Goal: Transaction & Acquisition: Download file/media

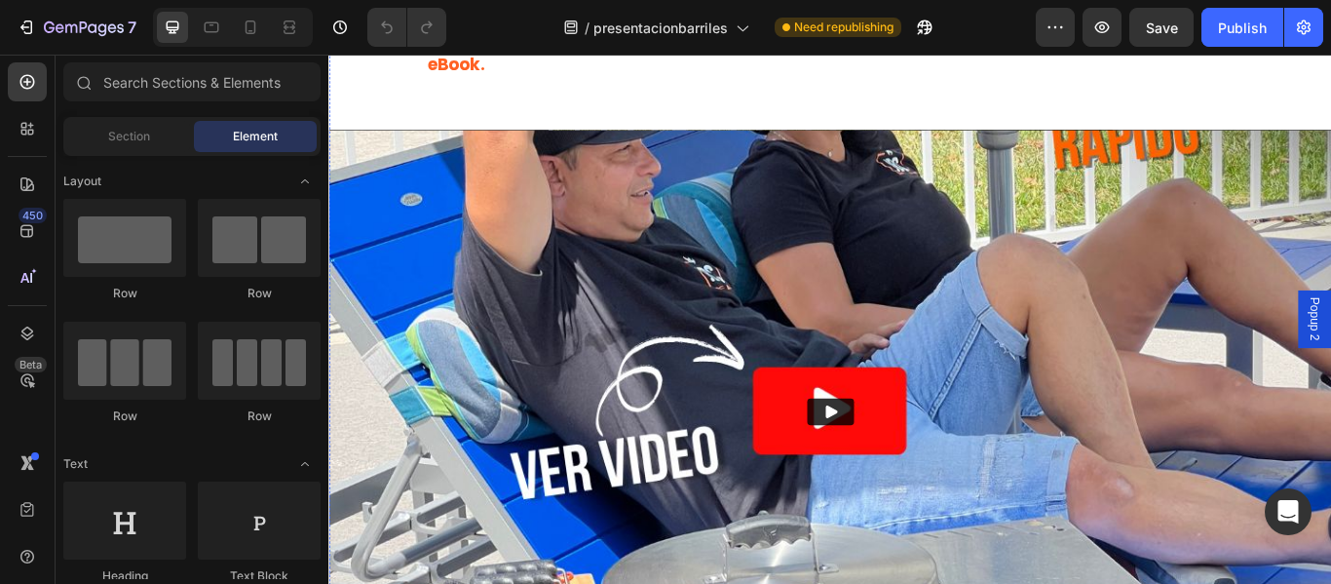
scroll to position [509, 0]
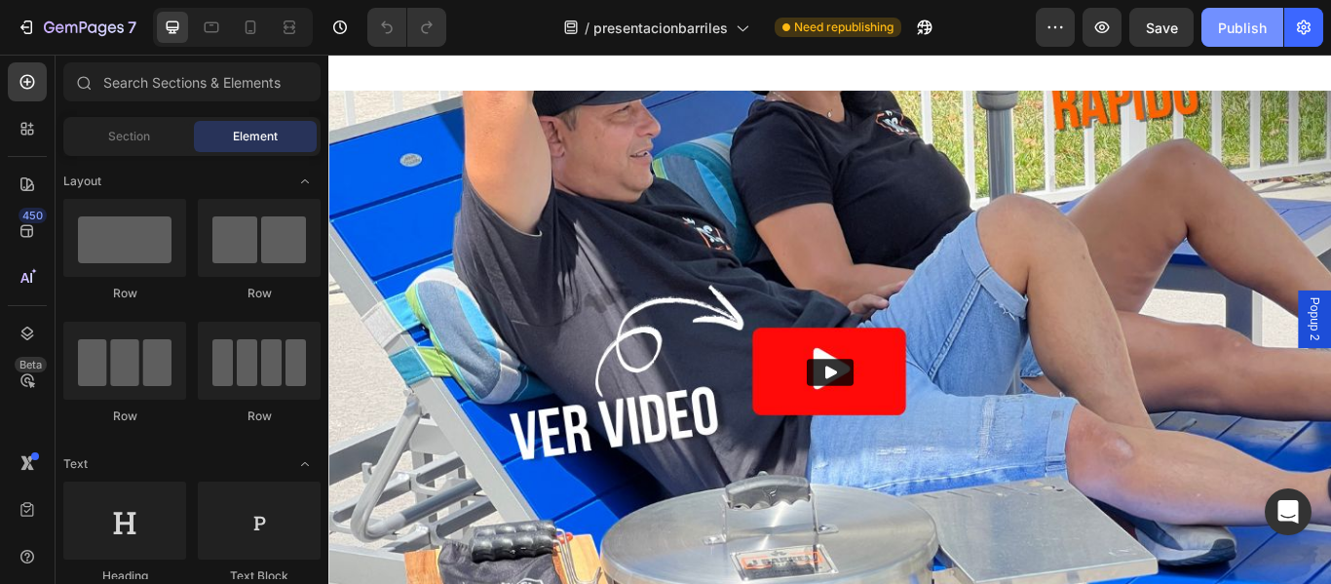
click at [1257, 39] on button "Publish" at bounding box center [1242, 27] width 82 height 39
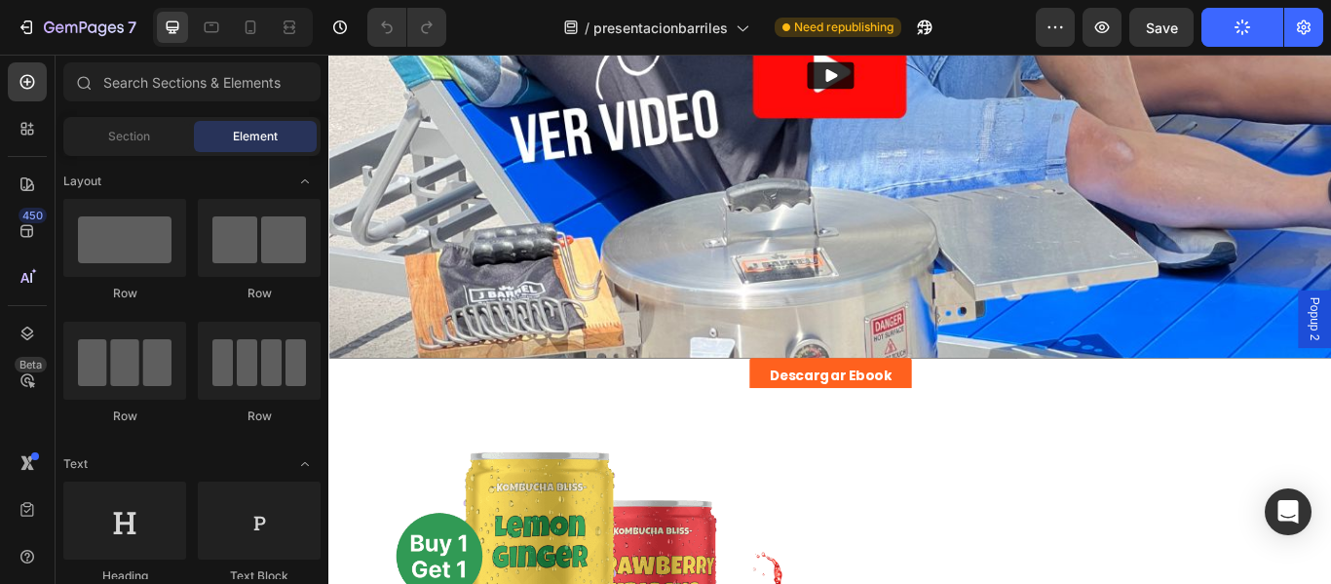
scroll to position [861, 0]
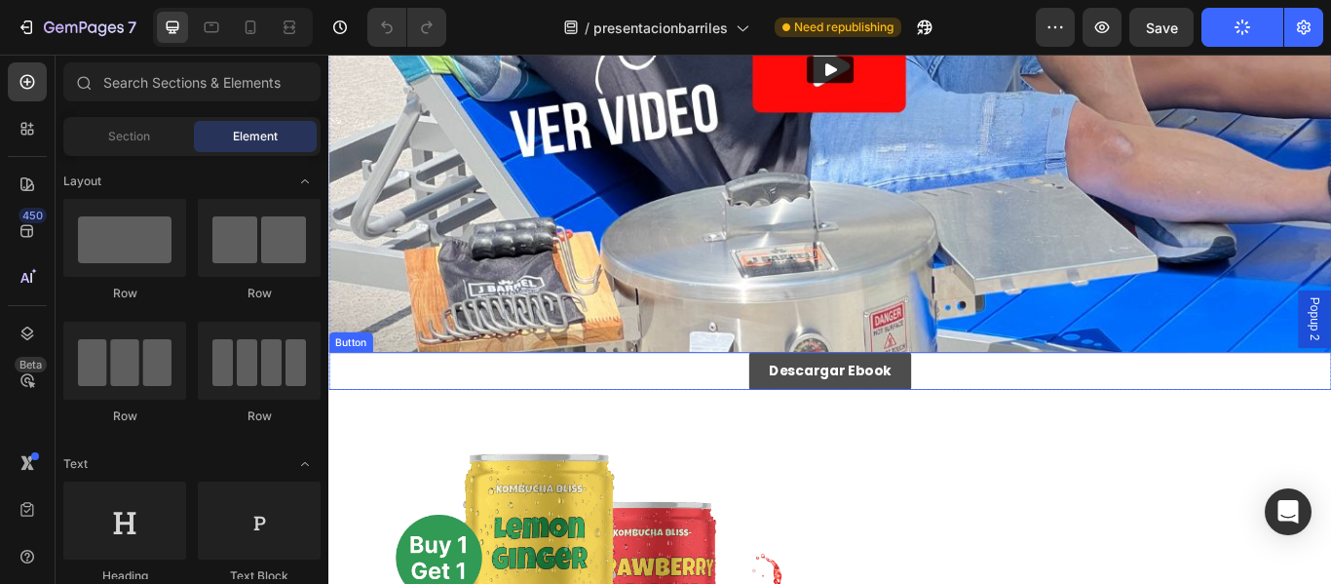
click at [920, 401] on link "Descargar Ebook" at bounding box center [912, 423] width 189 height 44
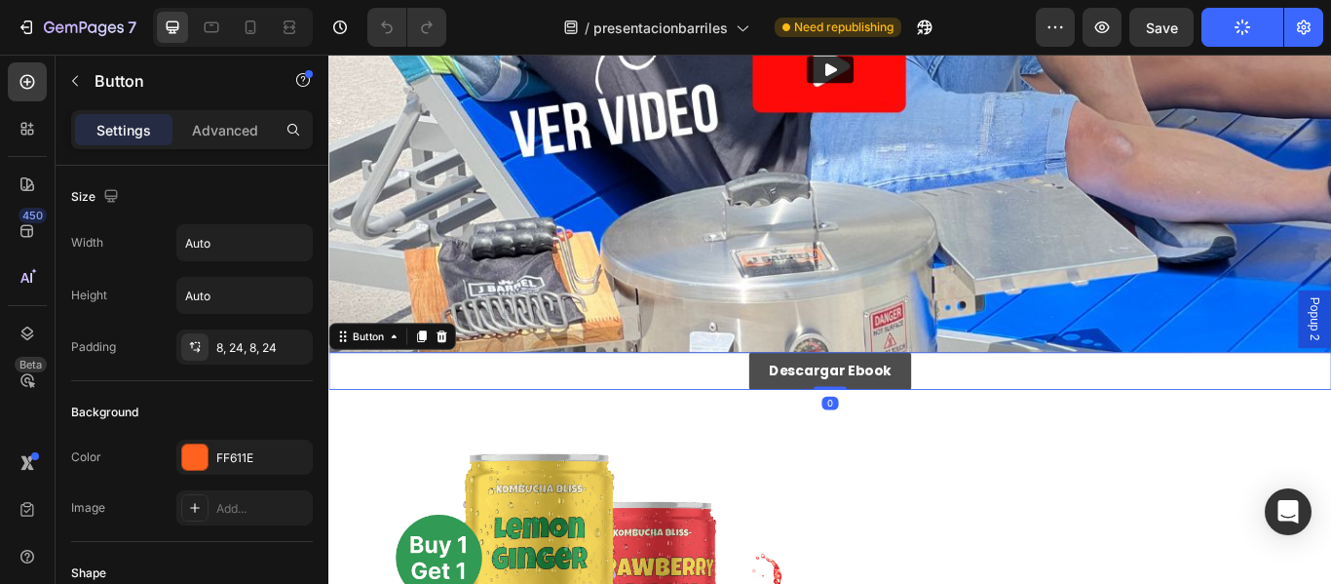
click at [920, 401] on link "Descargar Ebook" at bounding box center [912, 423] width 189 height 44
click at [931, 414] on p "Descargar Ebook" at bounding box center [913, 423] width 142 height 28
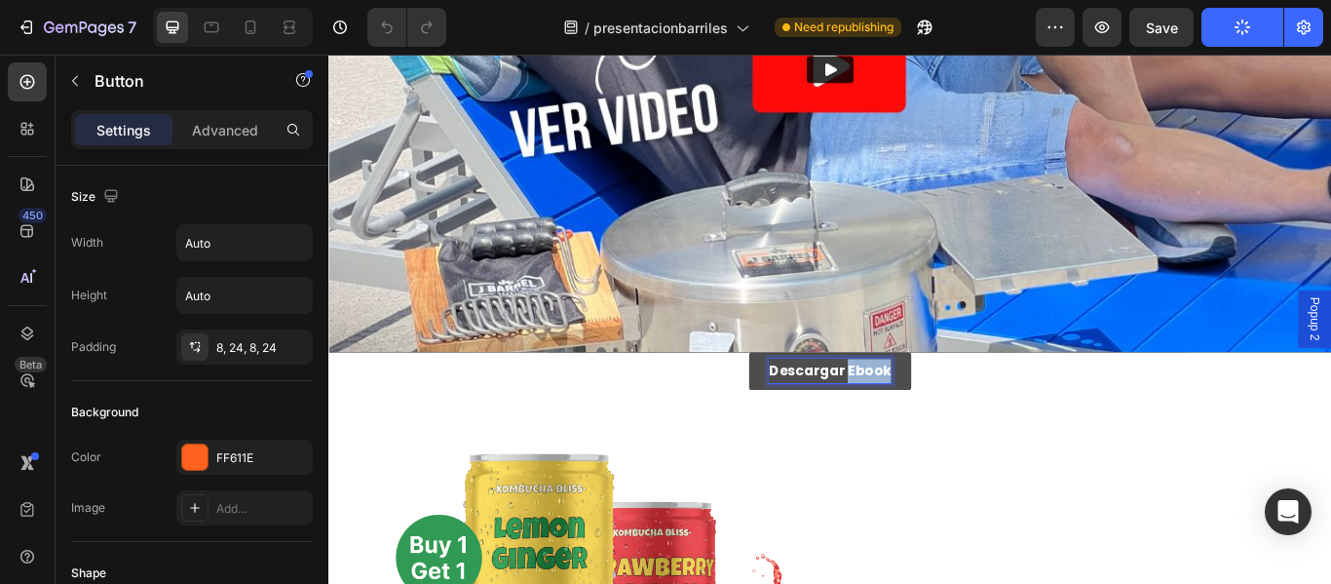
click at [931, 414] on p "Descargar Ebook" at bounding box center [913, 423] width 142 height 28
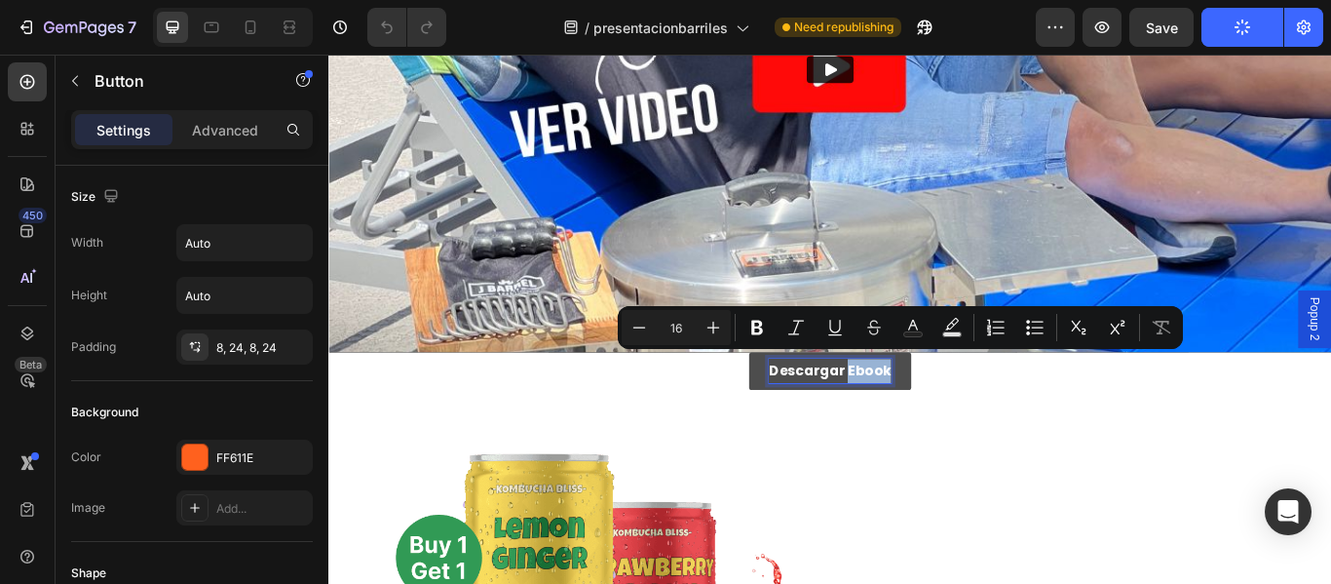
click at [990, 414] on link "Descargar Ebook" at bounding box center [912, 423] width 189 height 44
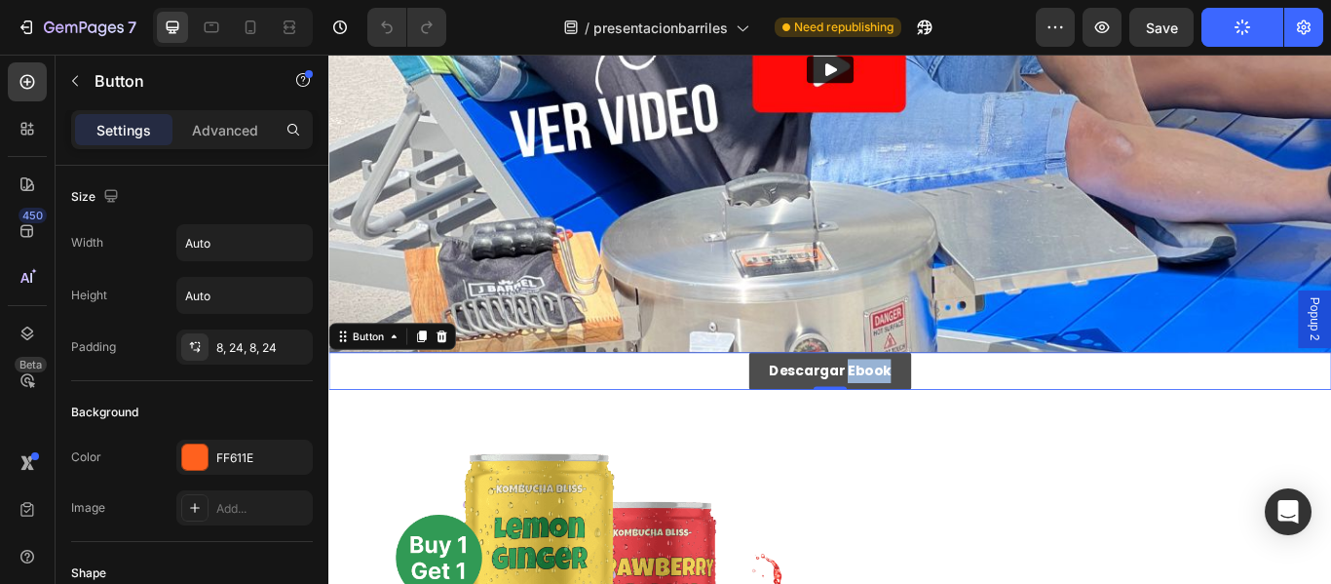
click at [990, 414] on link "Descargar Ebook" at bounding box center [912, 423] width 189 height 44
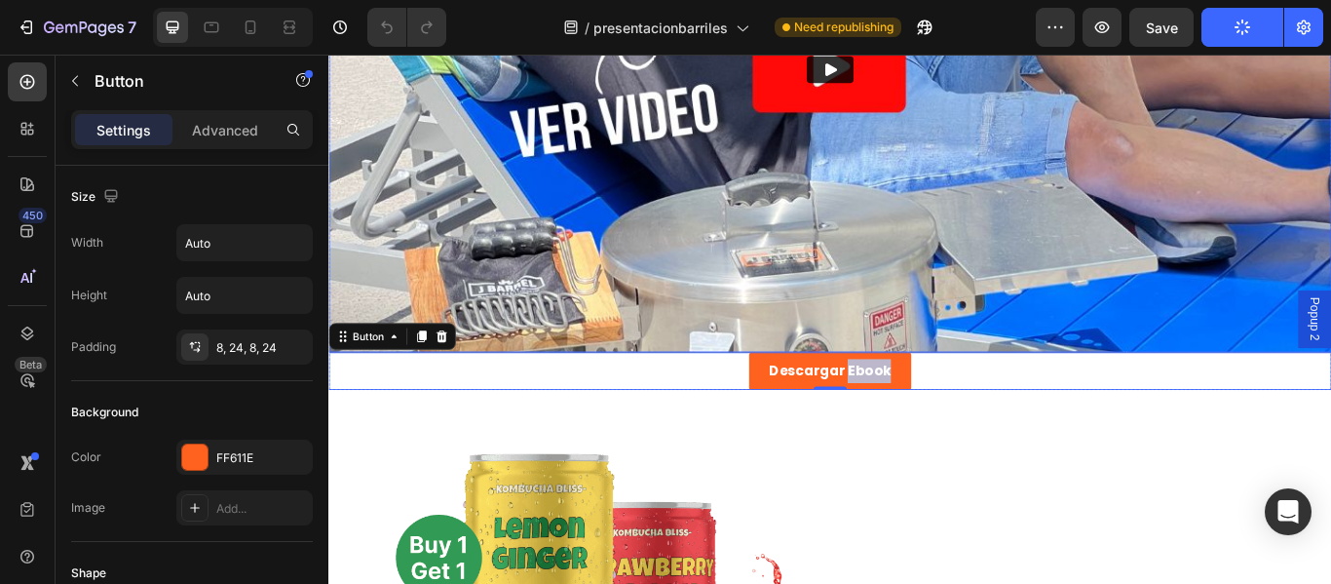
click at [1105, 363] on img at bounding box center [912, 73] width 1169 height 658
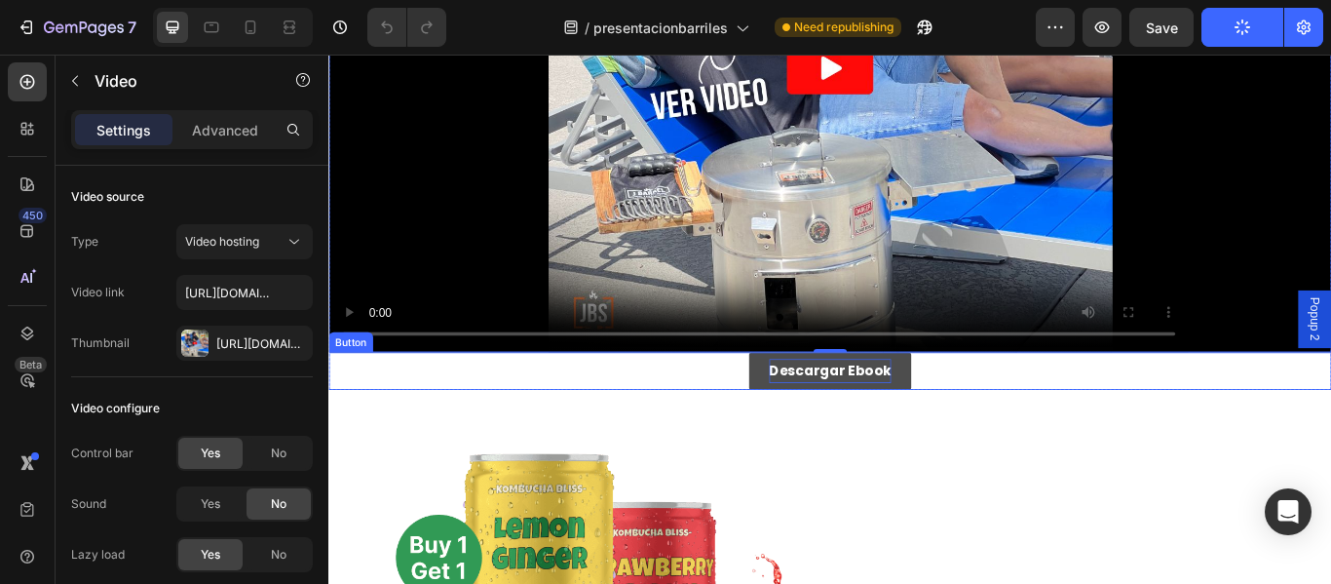
click at [968, 420] on p "Descargar Ebook" at bounding box center [913, 423] width 142 height 28
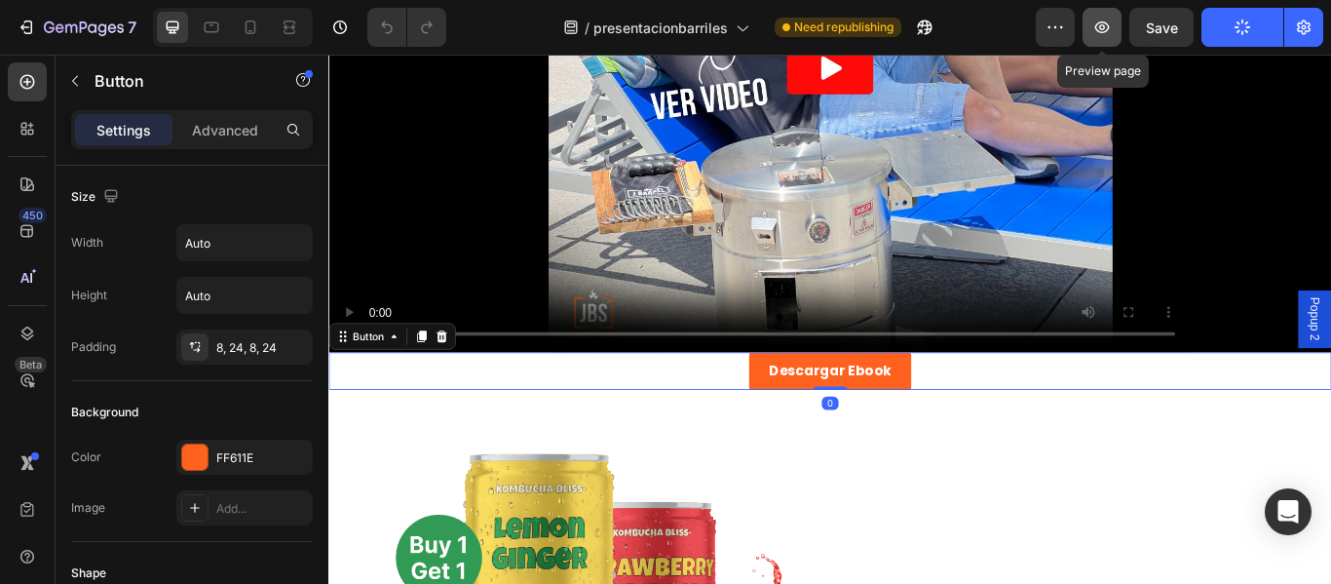
click at [1104, 20] on icon "button" at bounding box center [1101, 27] width 19 height 19
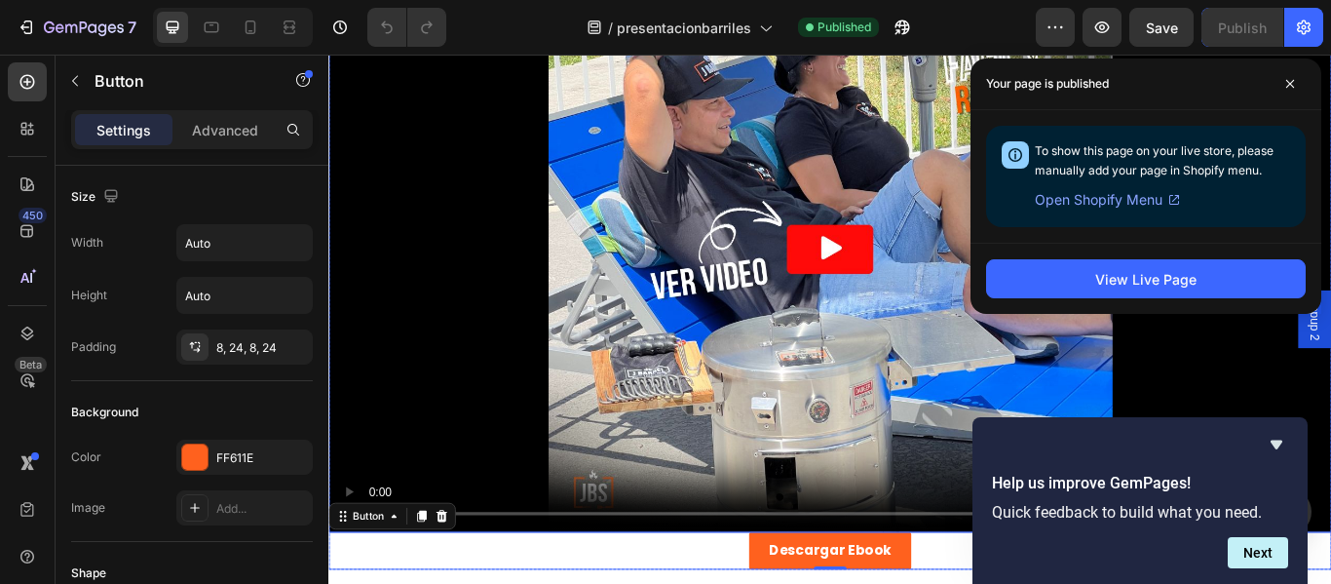
scroll to position [590, 0]
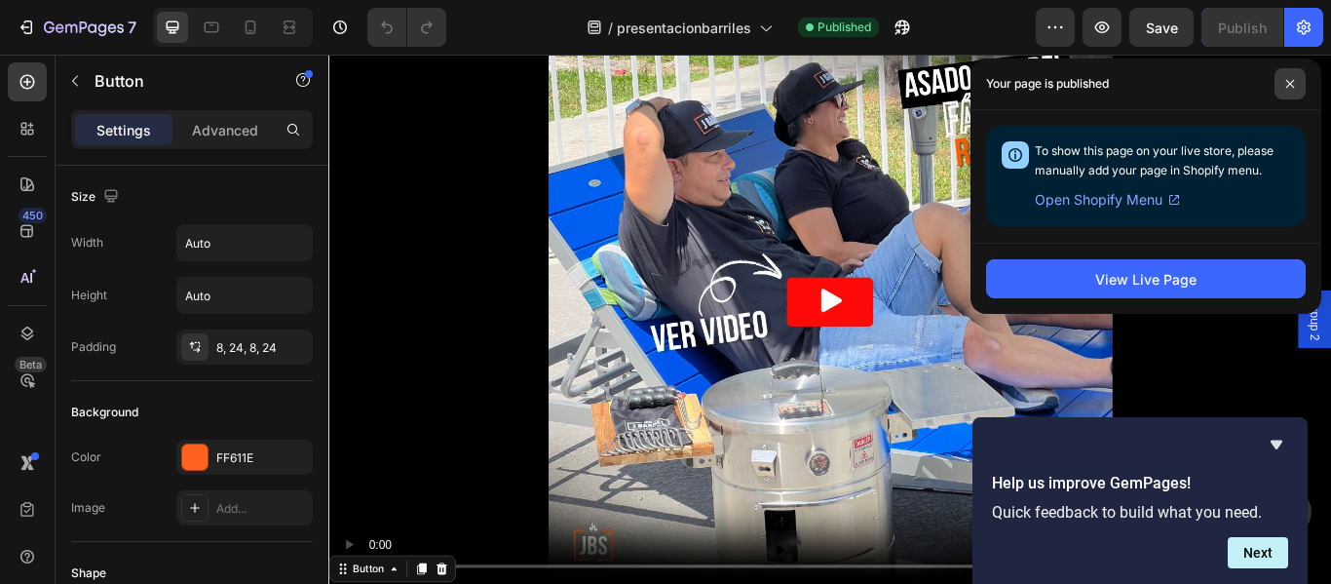
click at [1292, 80] on icon at bounding box center [1290, 84] width 10 height 10
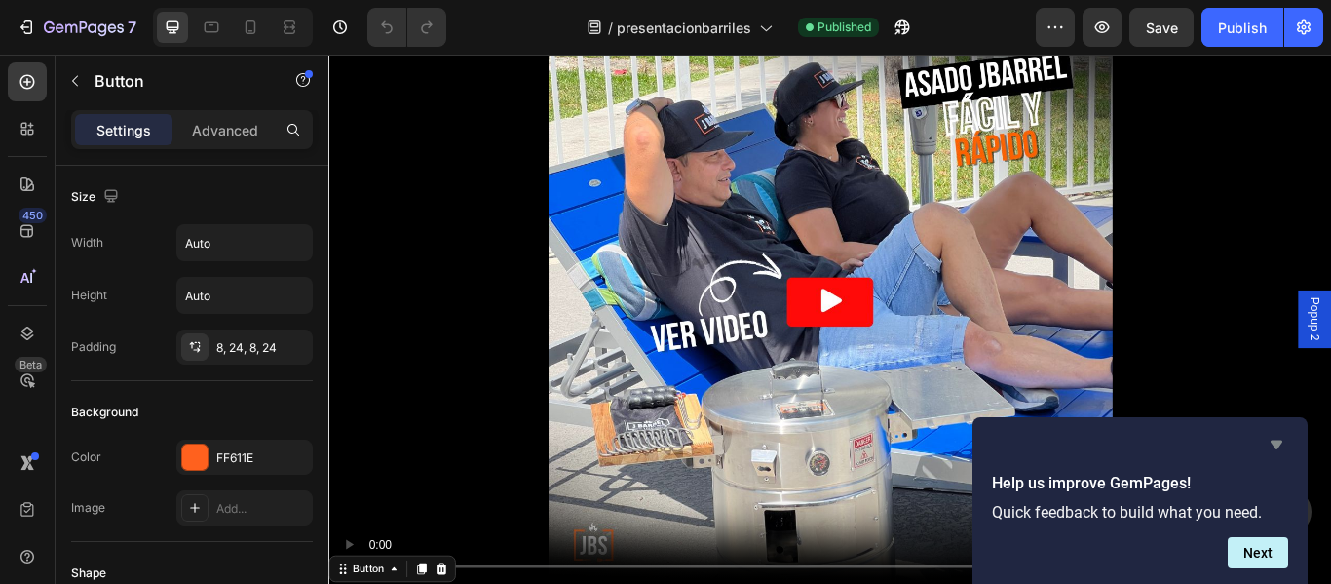
click at [1281, 448] on icon "Hide survey" at bounding box center [1276, 444] width 23 height 23
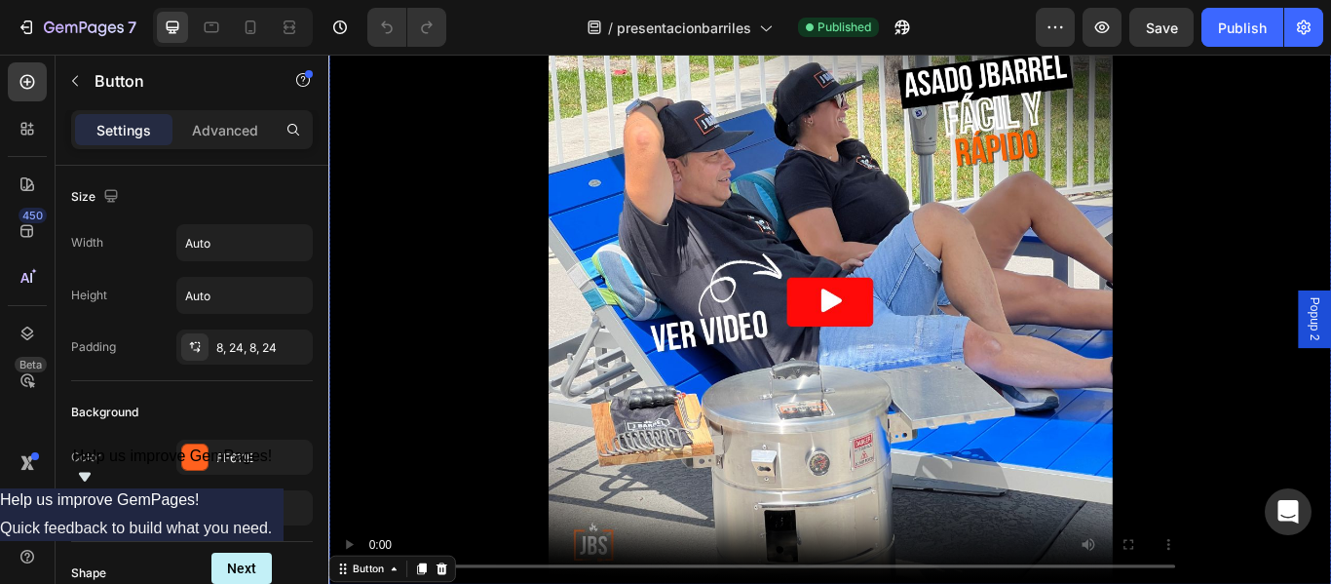
scroll to position [611, 0]
